Goal: Information Seeking & Learning: Learn about a topic

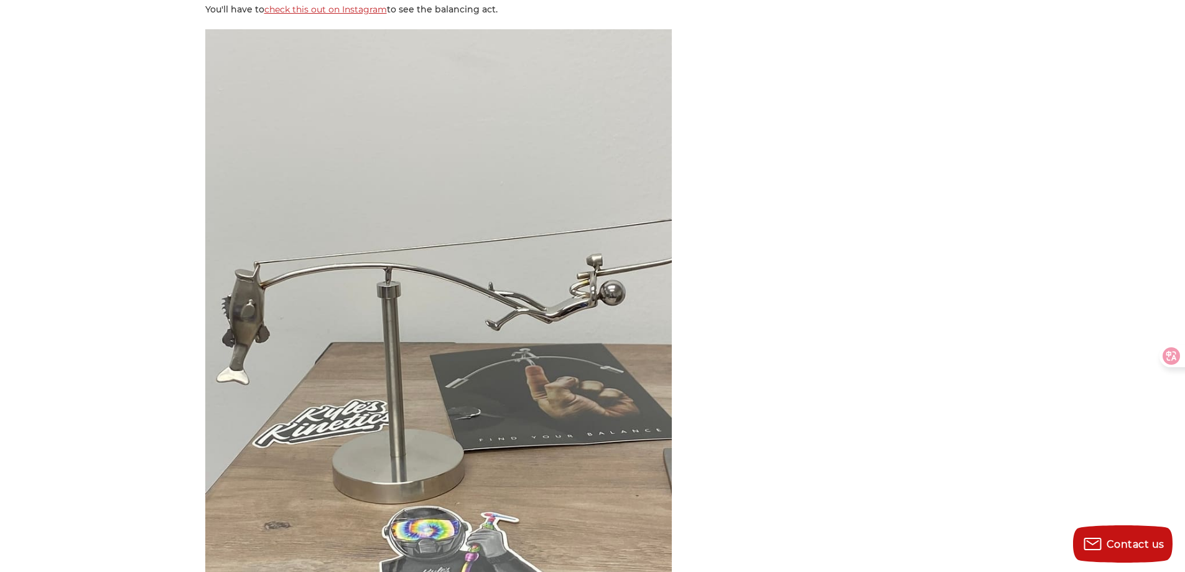
scroll to position [3421, 0]
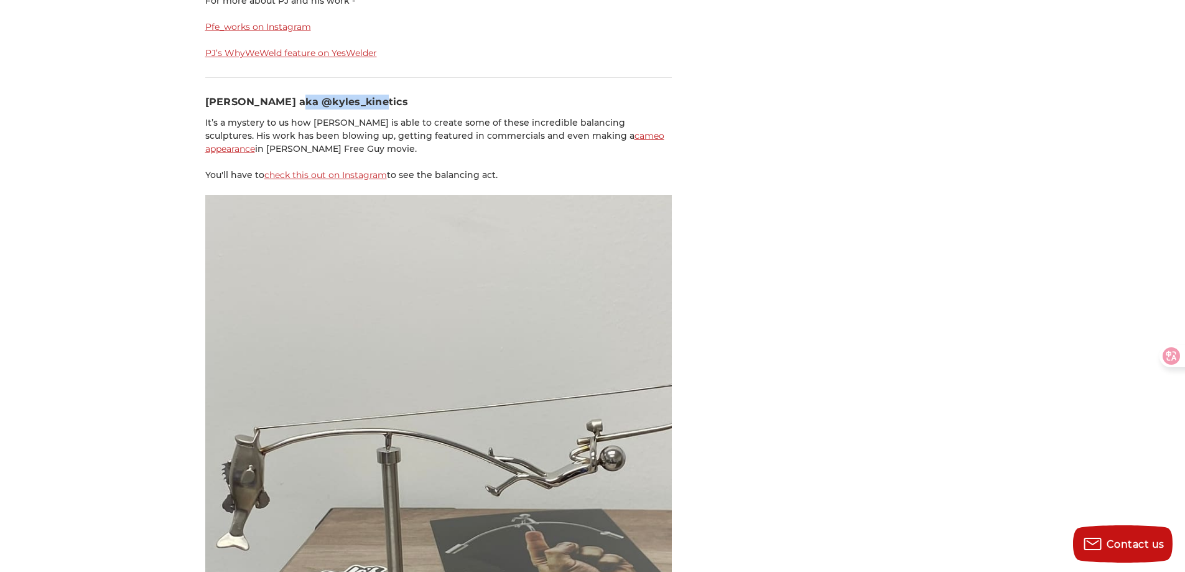
drag, startPoint x: 376, startPoint y: 51, endPoint x: 290, endPoint y: 52, distance: 85.8
click at [290, 95] on h3 "[PERSON_NAME] aka @kyles_kinetics" at bounding box center [438, 102] width 467 height 15
copy h3 "kyles_kinetics"
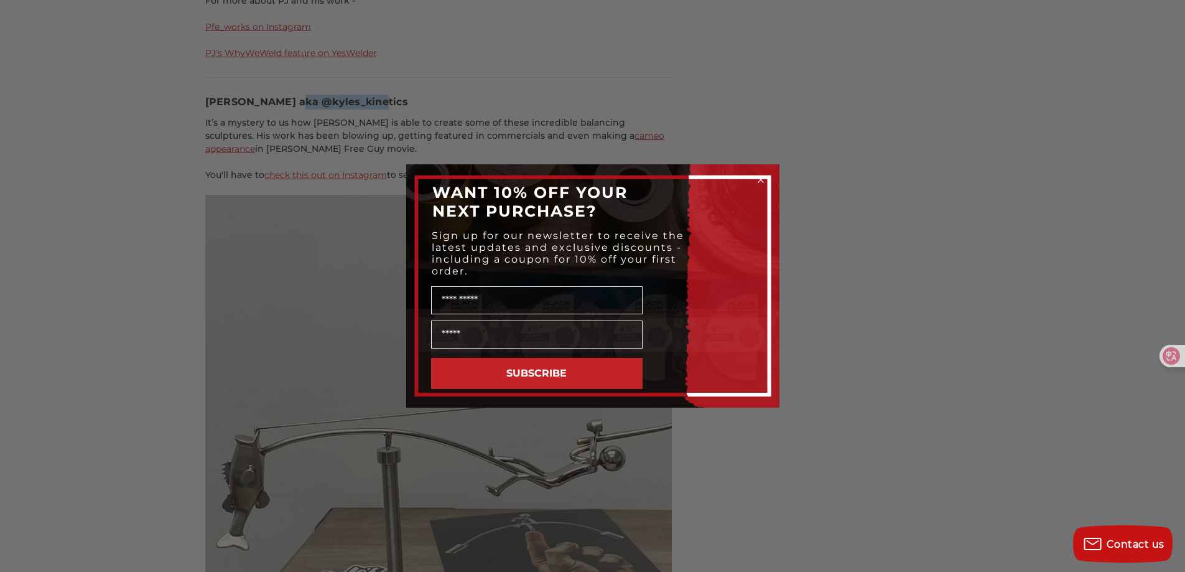
scroll to position [3443, 0]
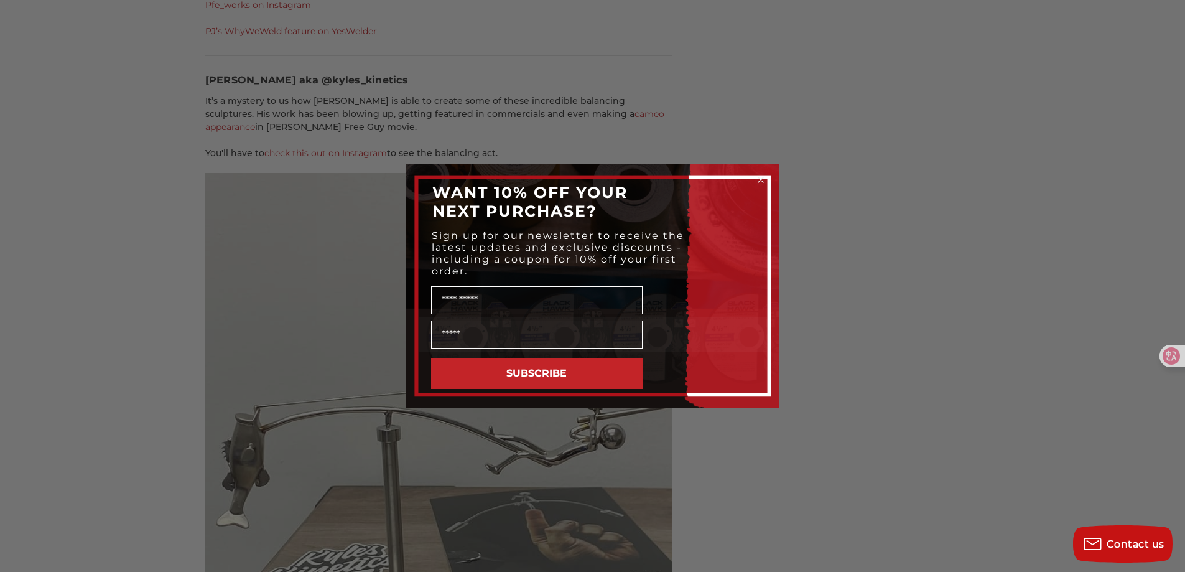
click at [810, 91] on div "Close dialog WANT 10% OFF YOUR NEXT PURCHASE? Sign up for our newsletter to rec…" at bounding box center [592, 286] width 1185 height 572
click at [761, 182] on circle "Close dialog" at bounding box center [761, 180] width 12 height 12
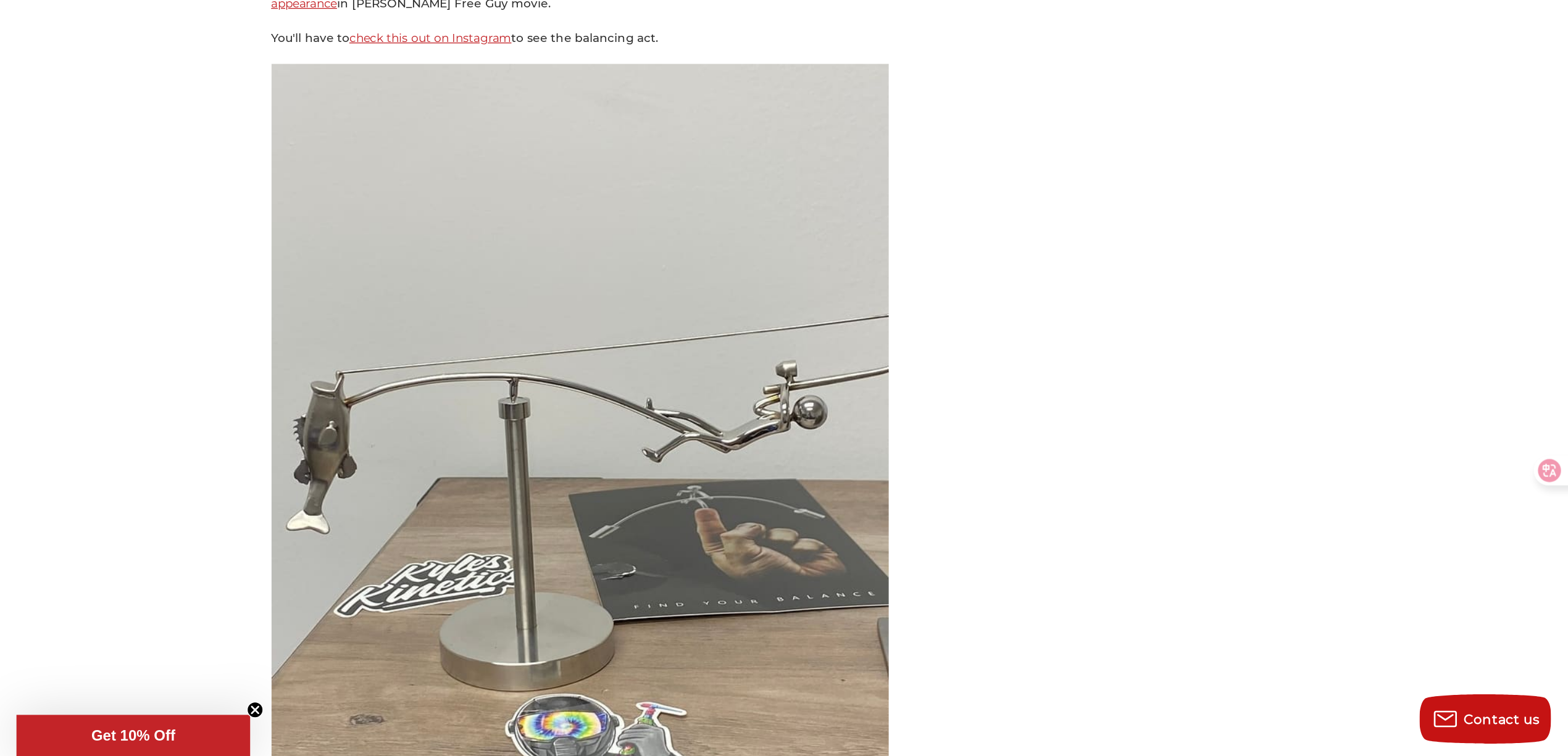
scroll to position [3539, 0]
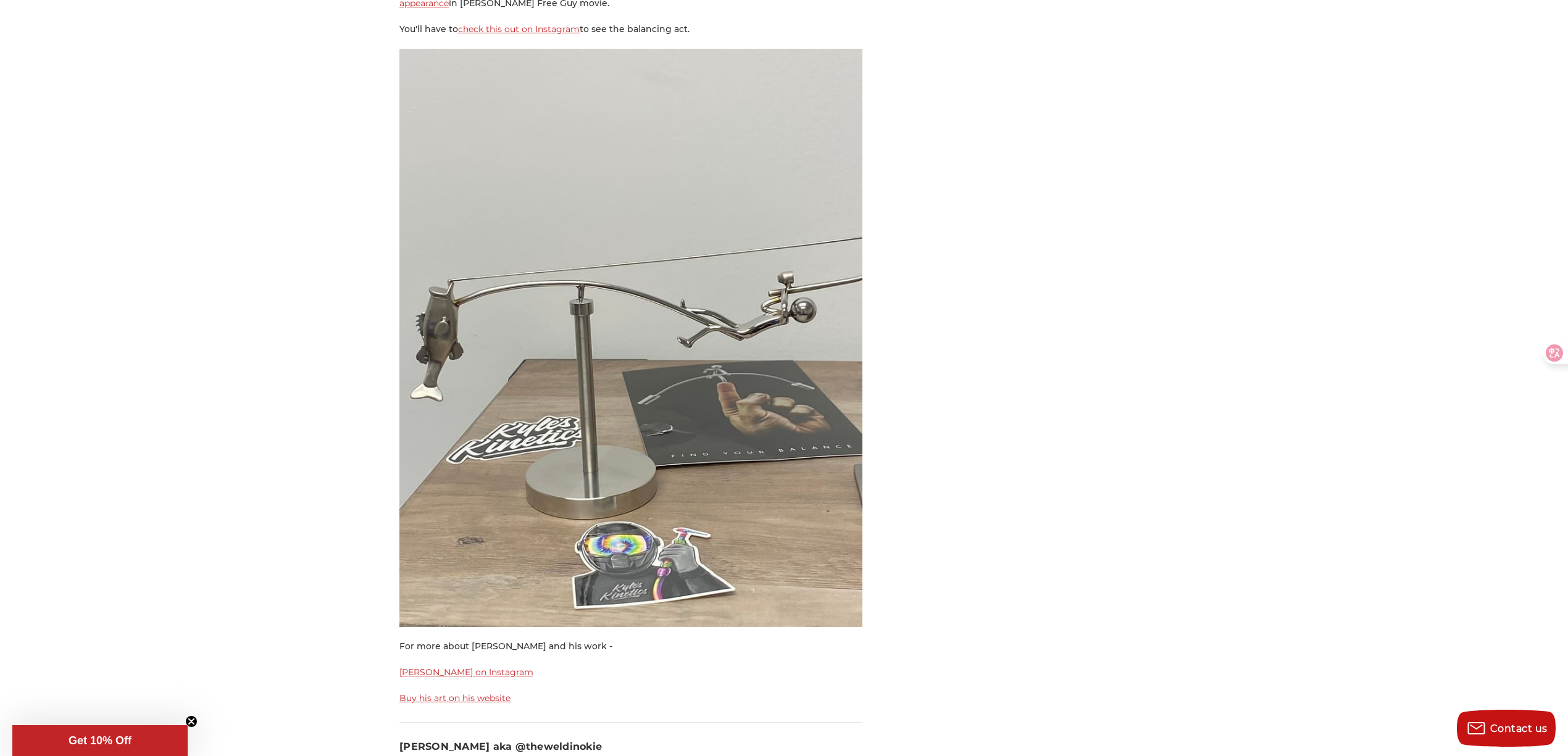
click at [492, 567] on link "Buy his art on his website" at bounding box center [455, 697] width 111 height 11
click at [472, 567] on link "[PERSON_NAME] on Instagram" at bounding box center [465, 672] width 134 height 11
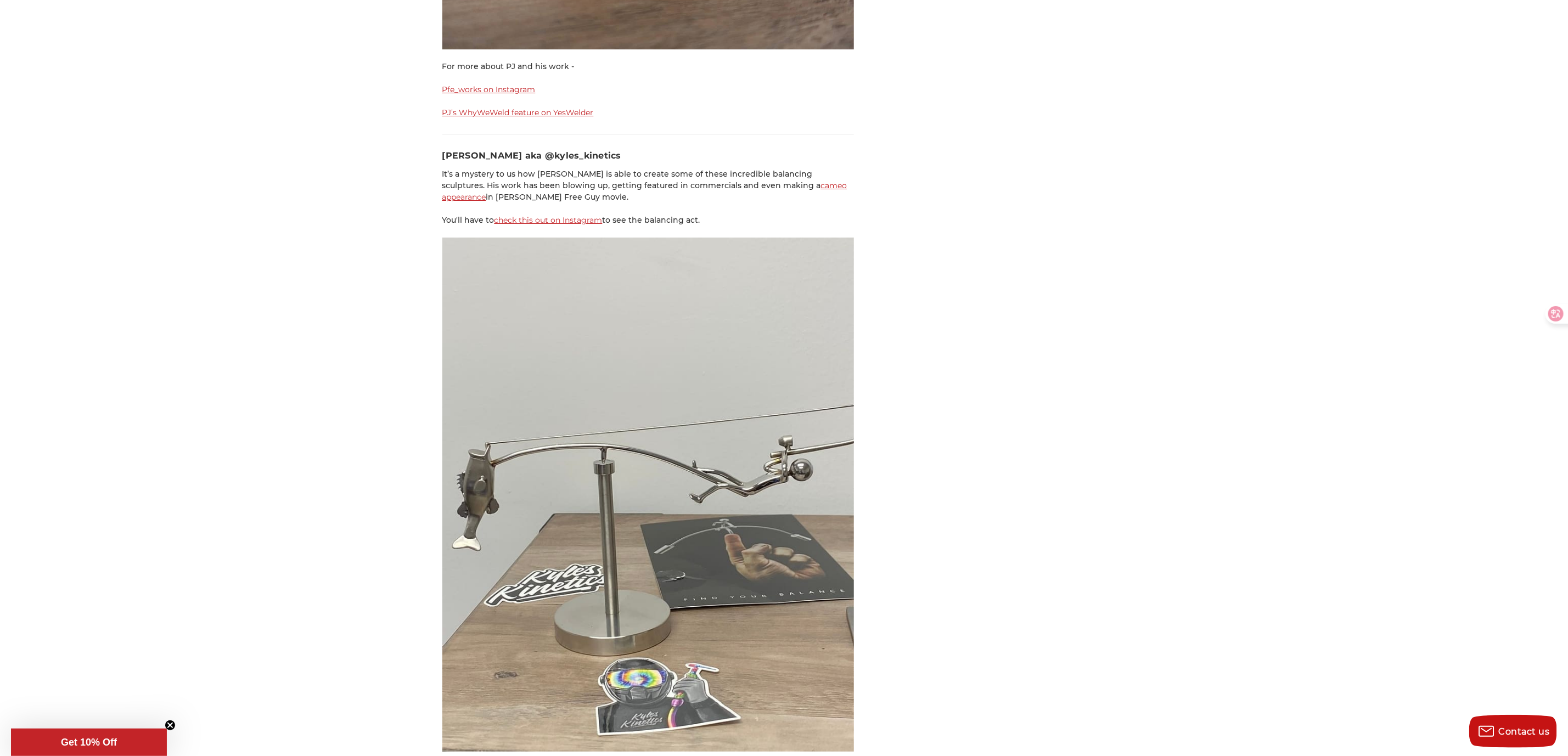
scroll to position [2982, 0]
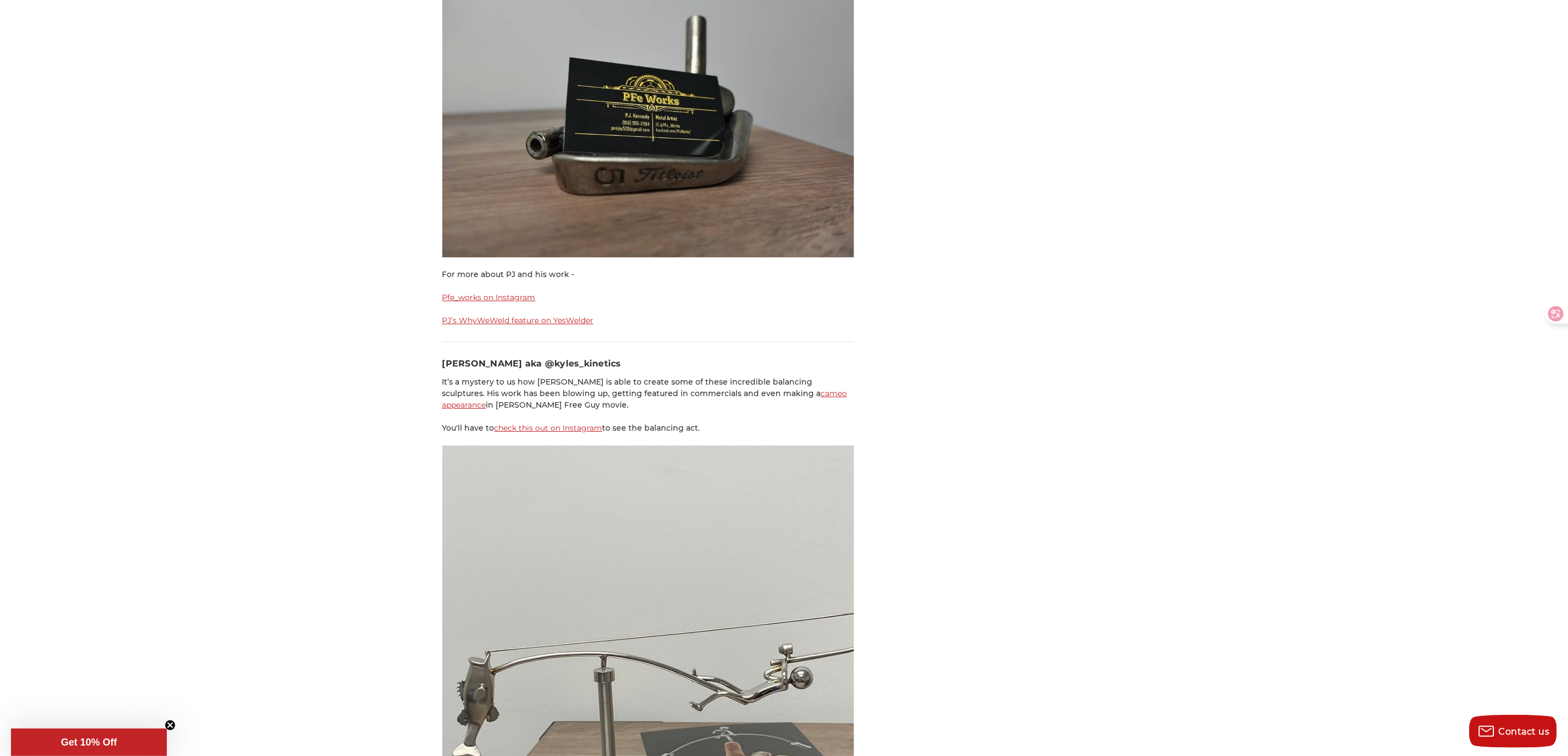
scroll to position [2488, 0]
